Goal: Information Seeking & Learning: Check status

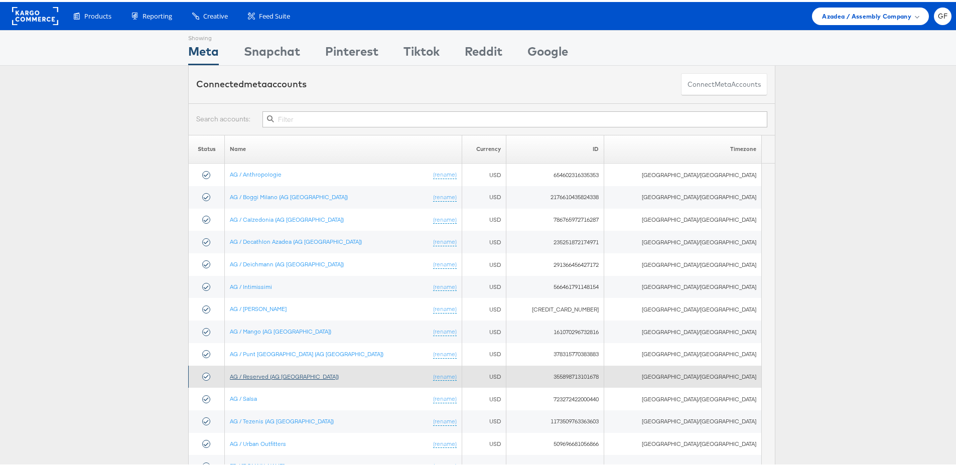
click at [297, 373] on link "AG / Reserved (AG [GEOGRAPHIC_DATA])" at bounding box center [284, 375] width 109 height 8
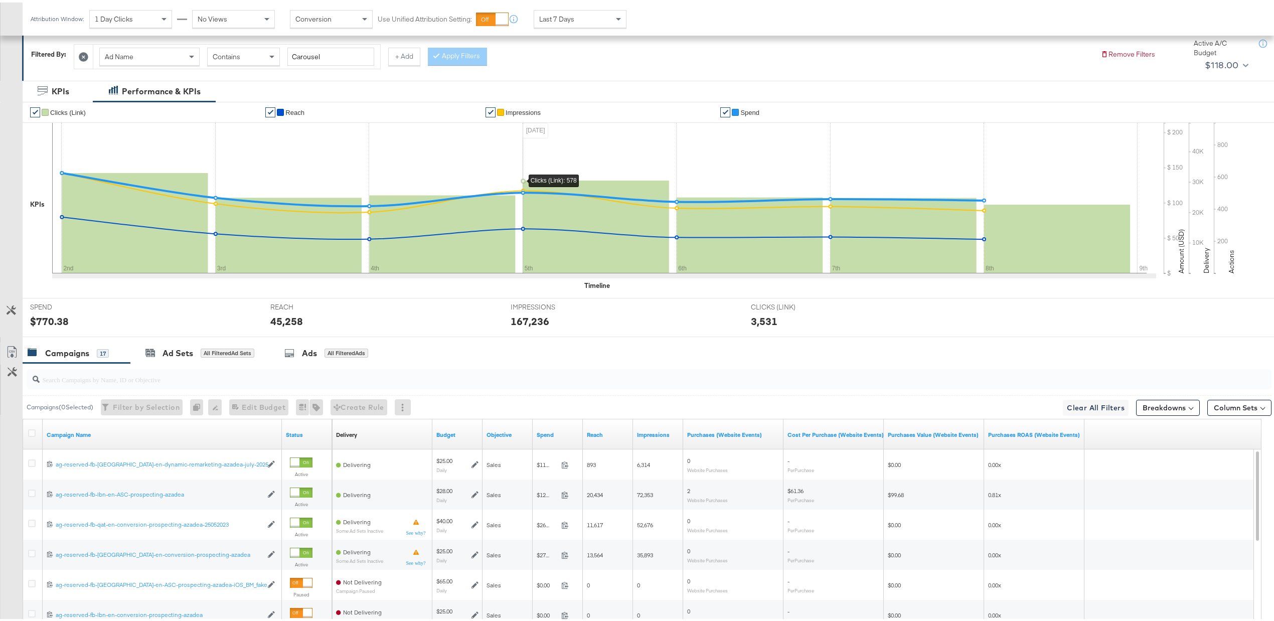
scroll to position [267, 0]
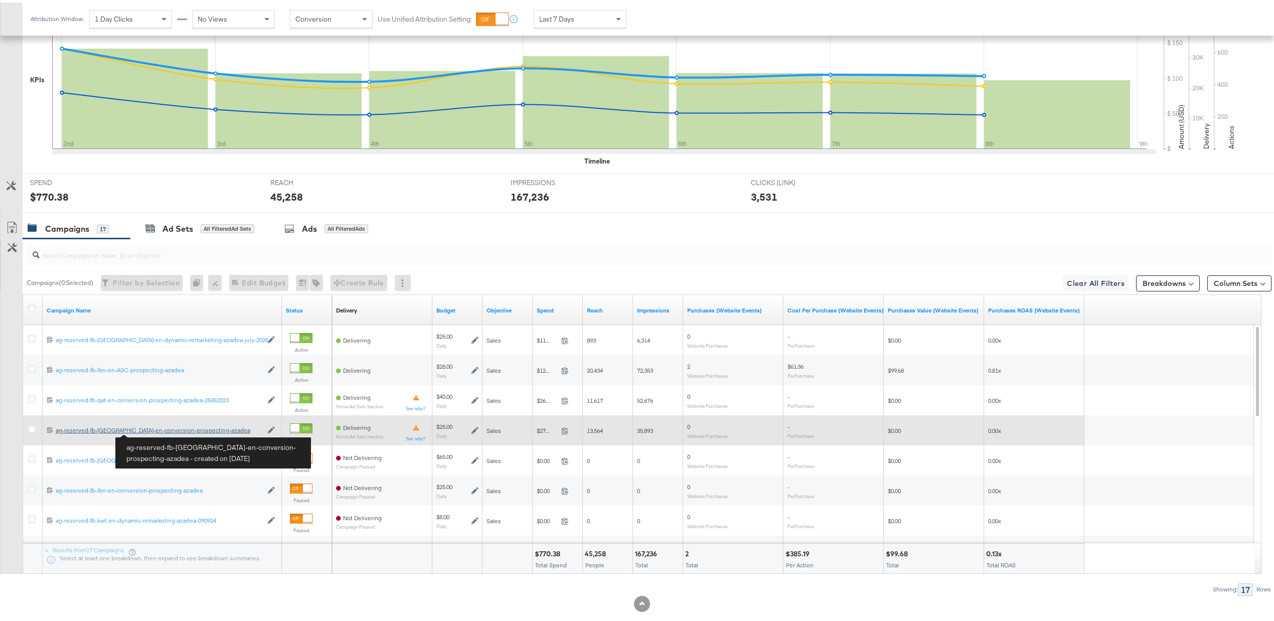
click at [153, 431] on div "ag-reserved-fb-[GEOGRAPHIC_DATA]-en-conversion-prospecting-azadea ag-reserved-f…" at bounding box center [159, 428] width 207 height 8
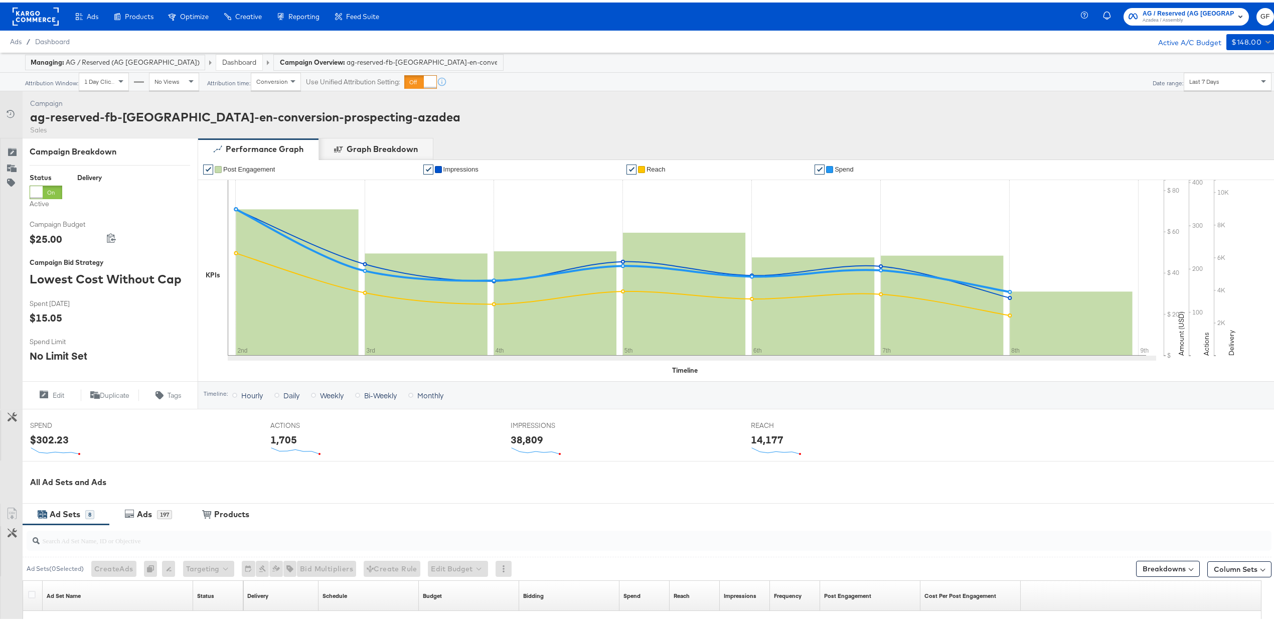
scroll to position [171, 0]
click at [161, 517] on div "197" at bounding box center [164, 512] width 15 height 9
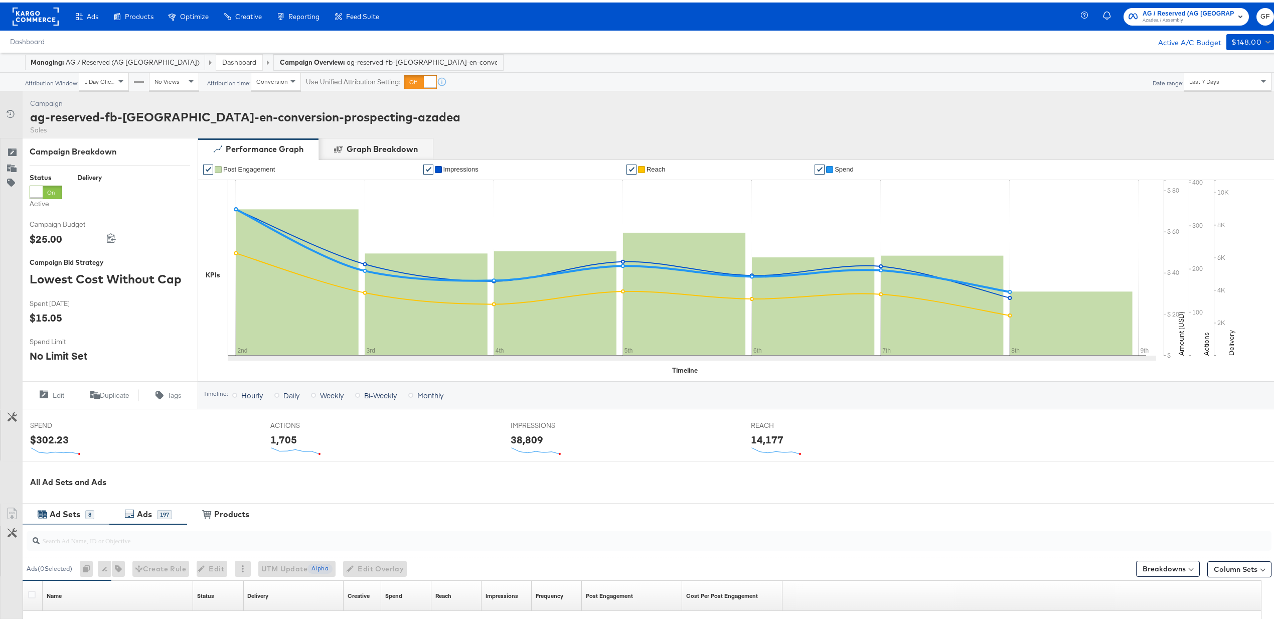
click at [80, 514] on div "Ad Sets" at bounding box center [66, 512] width 38 height 12
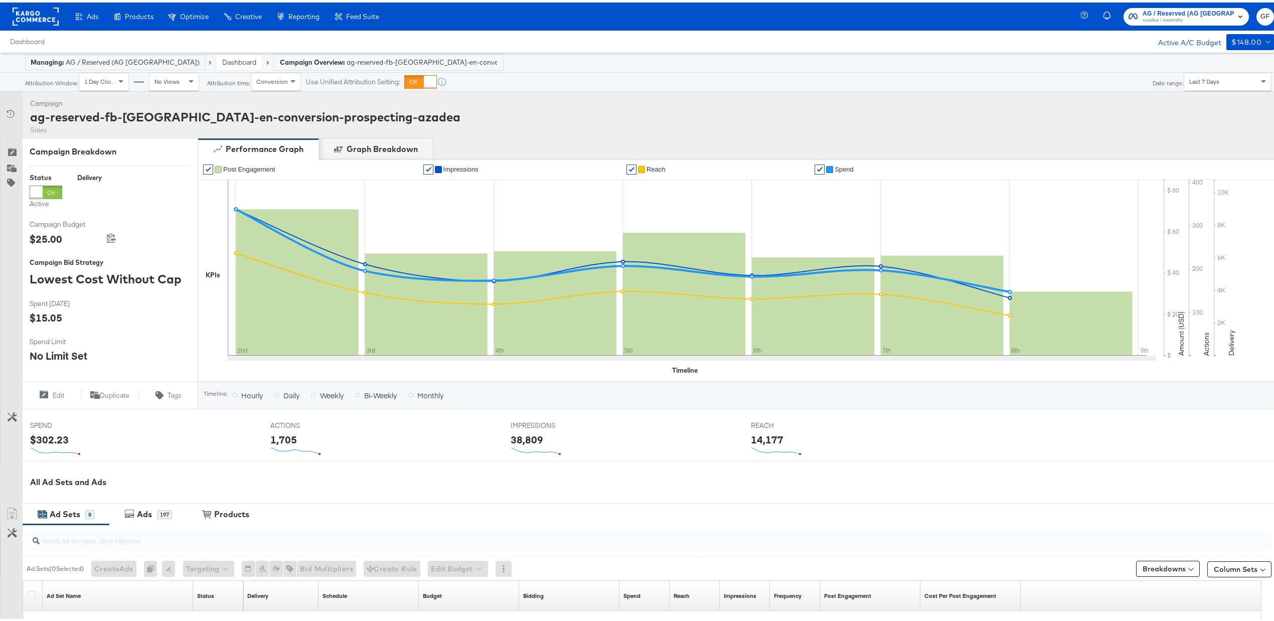
click at [222, 57] on link "Dashboard" at bounding box center [239, 59] width 34 height 9
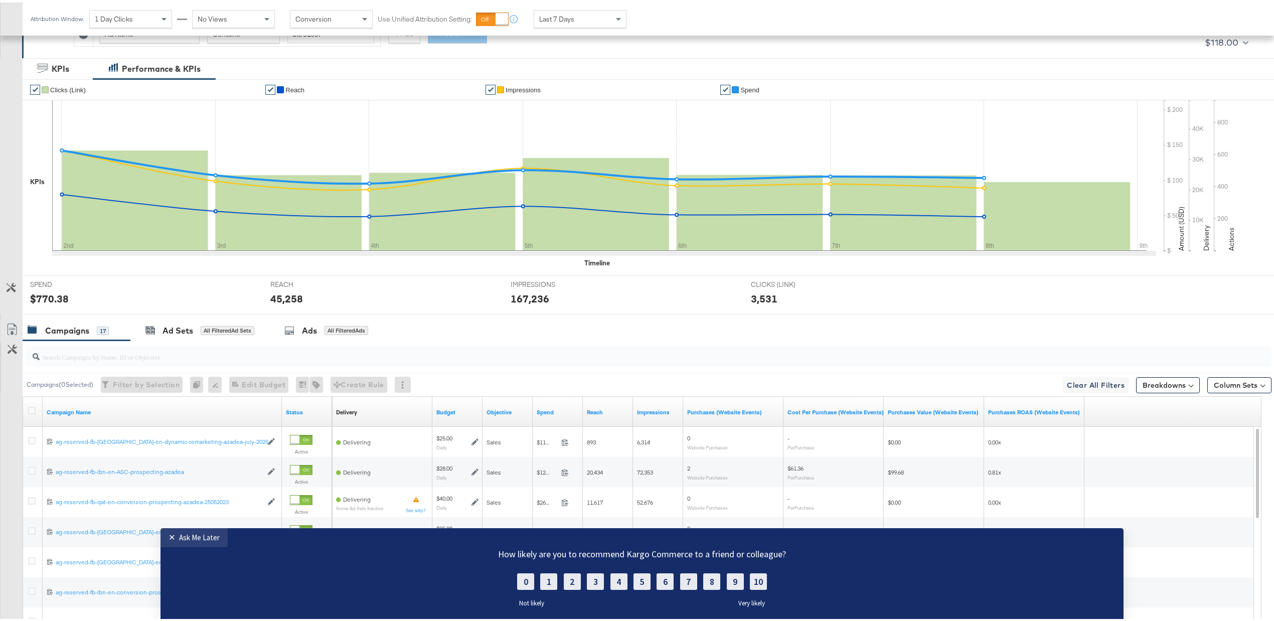
scroll to position [286, 0]
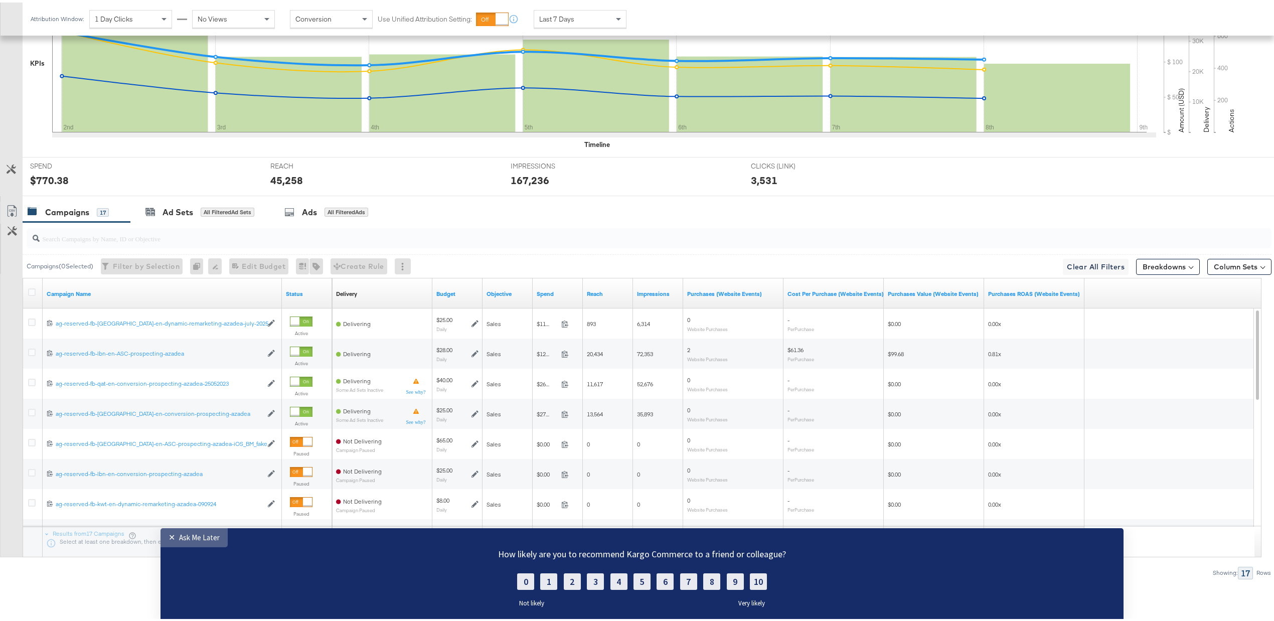
click at [179, 537] on div "Ask Me Later" at bounding box center [199, 537] width 41 height 10
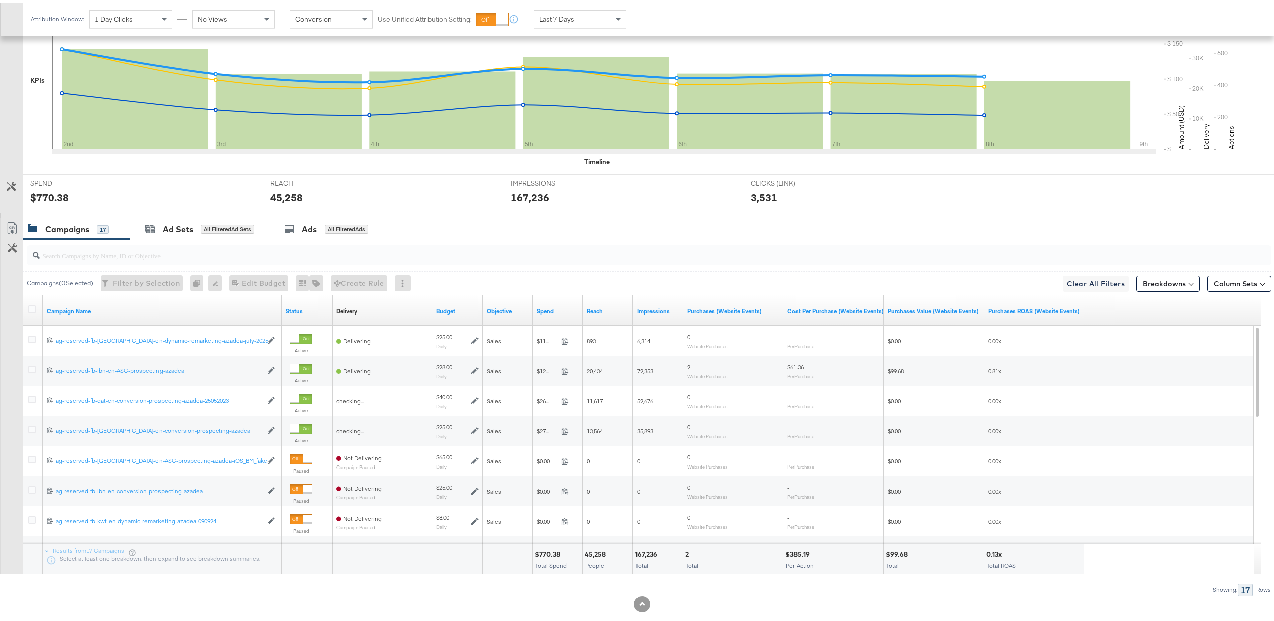
scroll to position [267, 0]
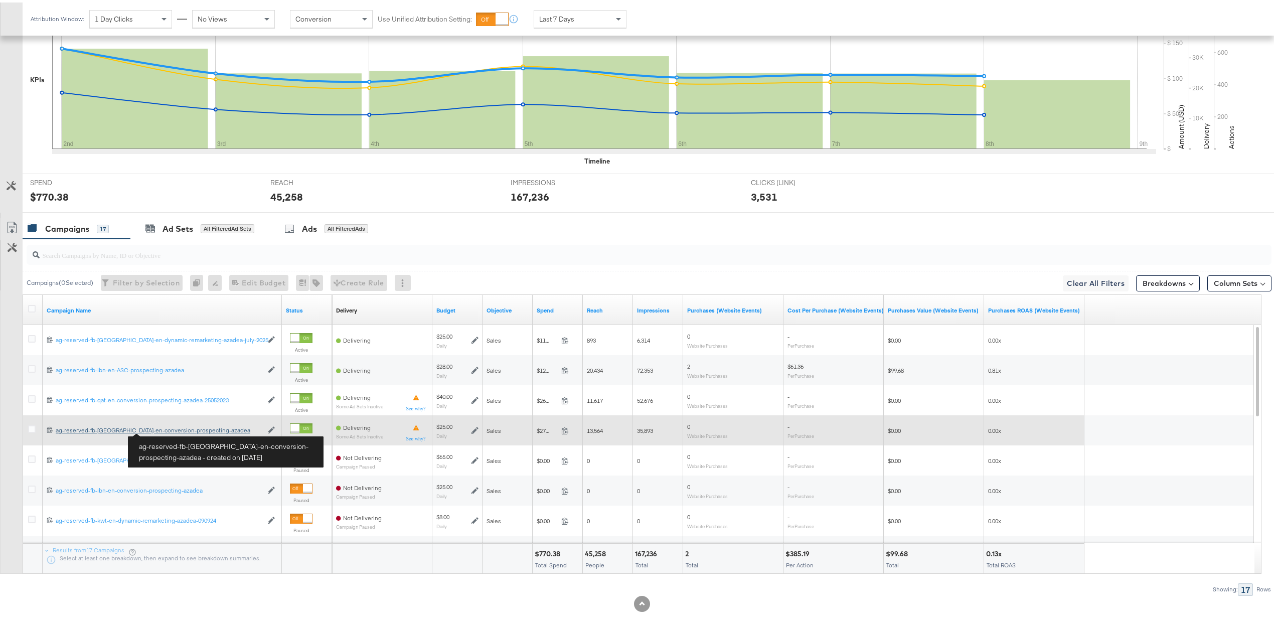
click at [166, 430] on div "ag-reserved-fb-[GEOGRAPHIC_DATA]-en-conversion-prospecting-azadea ag-reserved-f…" at bounding box center [159, 428] width 207 height 8
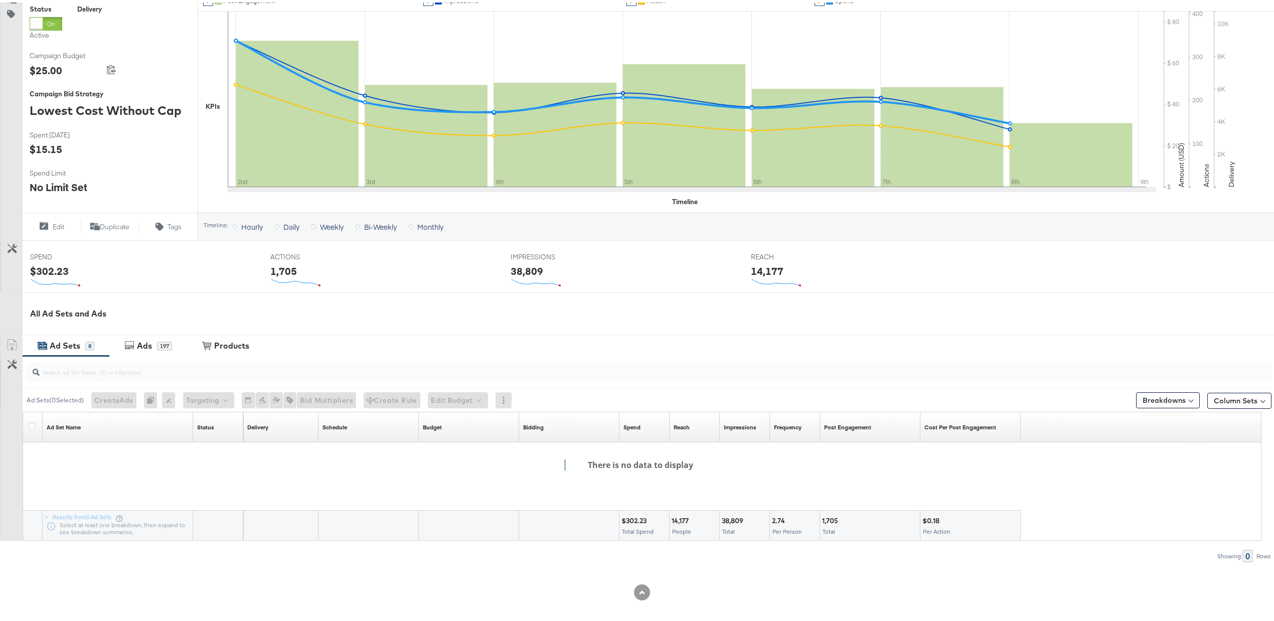
scroll to position [171, 0]
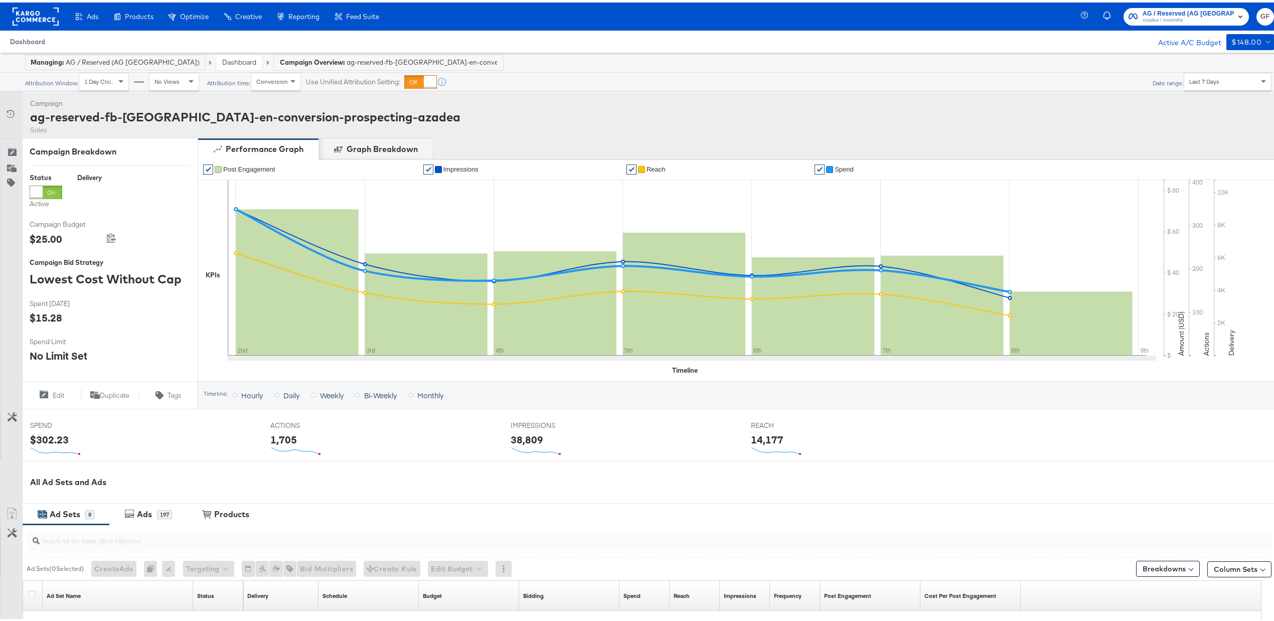
click at [35, 39] on span "Dashboard" at bounding box center [27, 39] width 35 height 8
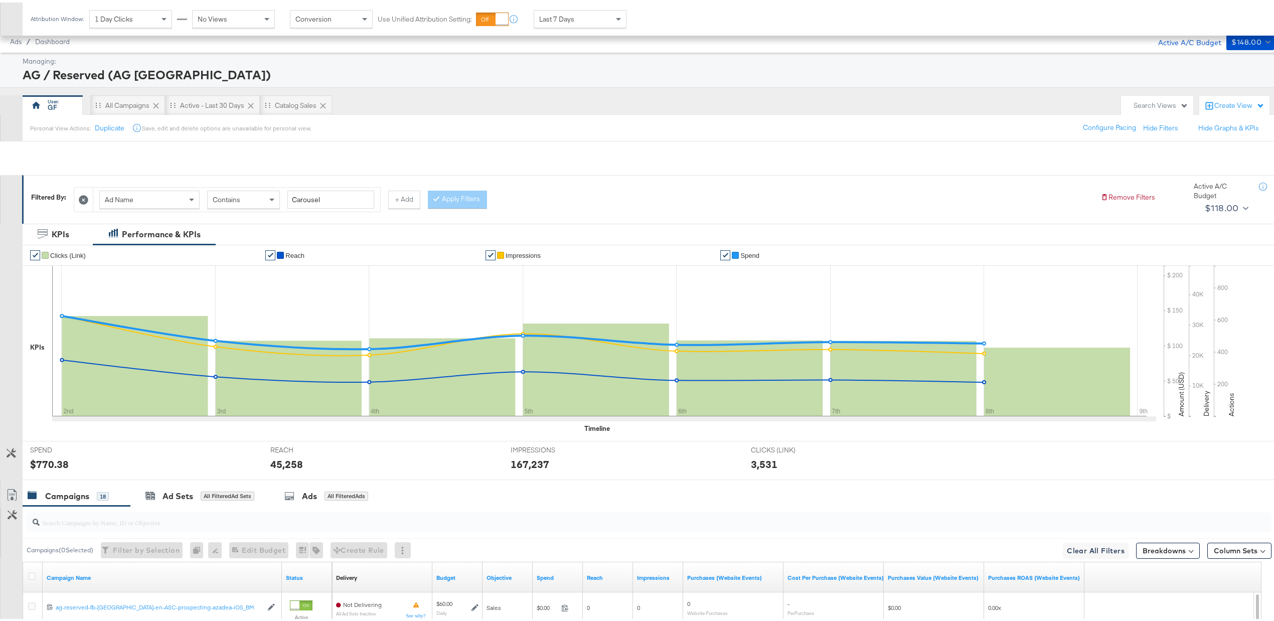
scroll to position [286, 0]
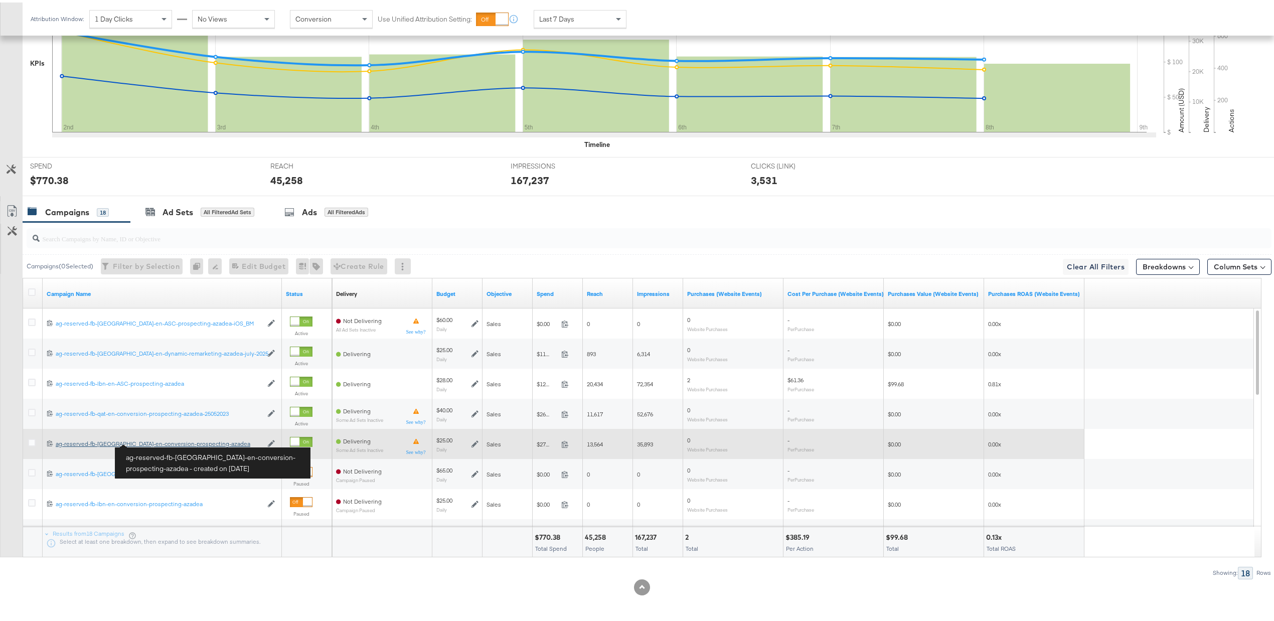
click at [153, 441] on div "ag-reserved-fb-[GEOGRAPHIC_DATA]-en-conversion-prospecting-azadea ag-reserved-f…" at bounding box center [159, 442] width 207 height 8
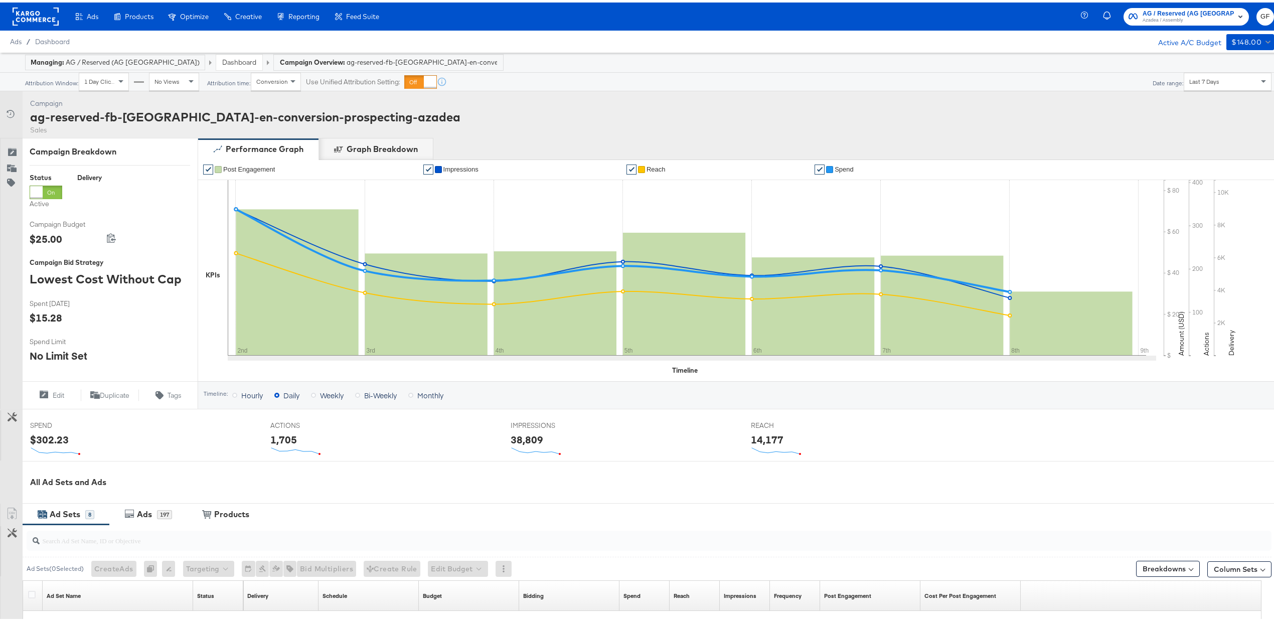
scroll to position [169, 0]
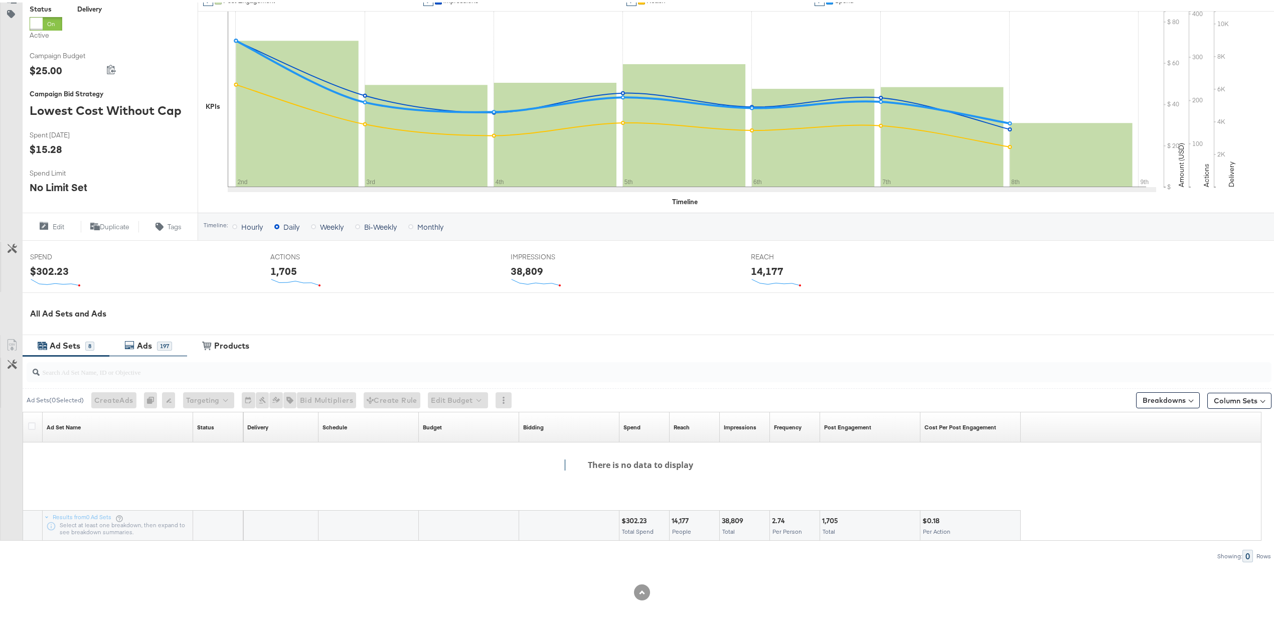
click at [141, 351] on div "Ads 197" at bounding box center [148, 344] width 78 height 22
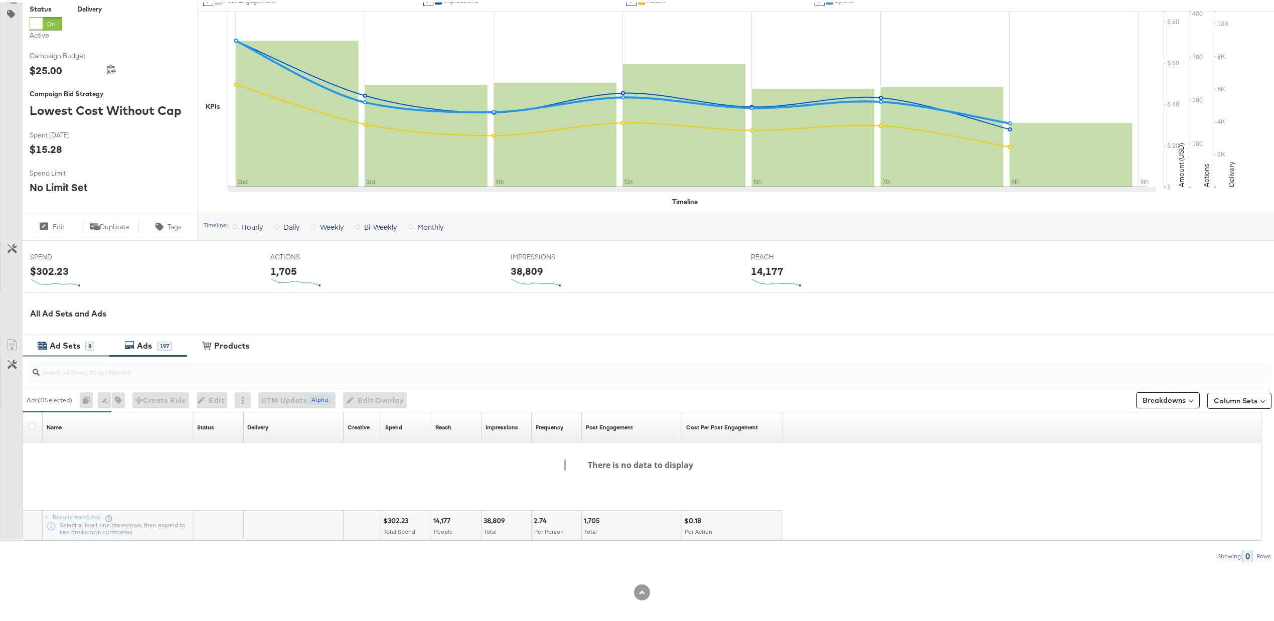
click at [53, 343] on div "Ad Sets" at bounding box center [65, 344] width 31 height 12
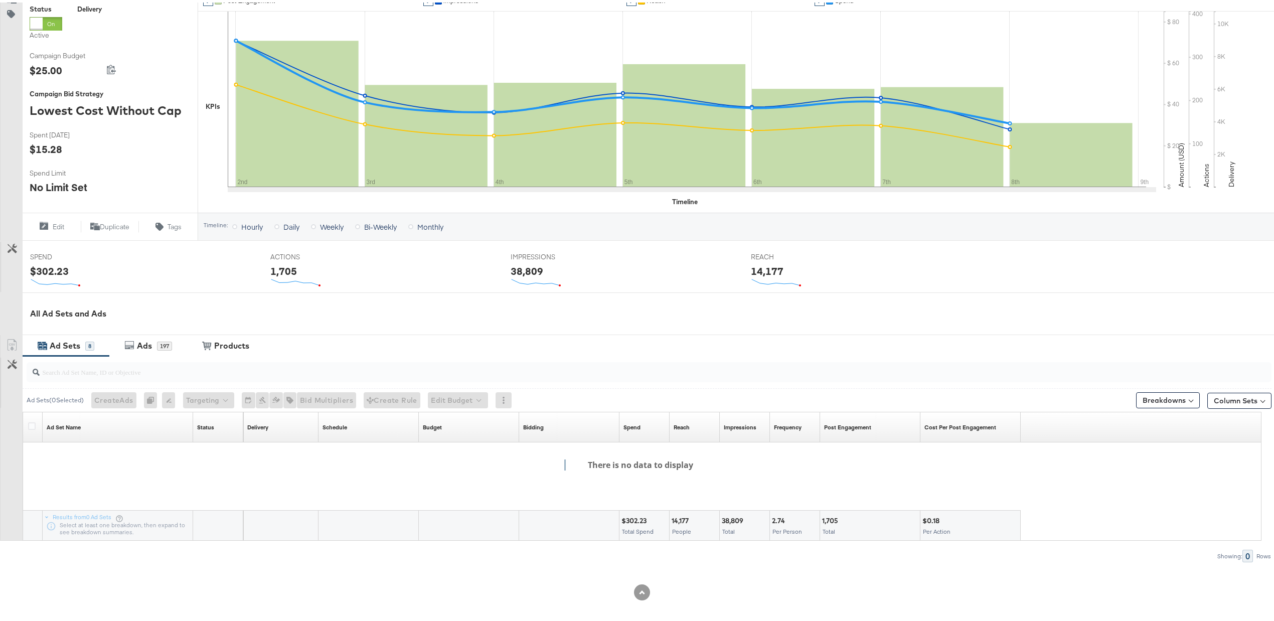
scroll to position [0, 0]
